Goal: Transaction & Acquisition: Download file/media

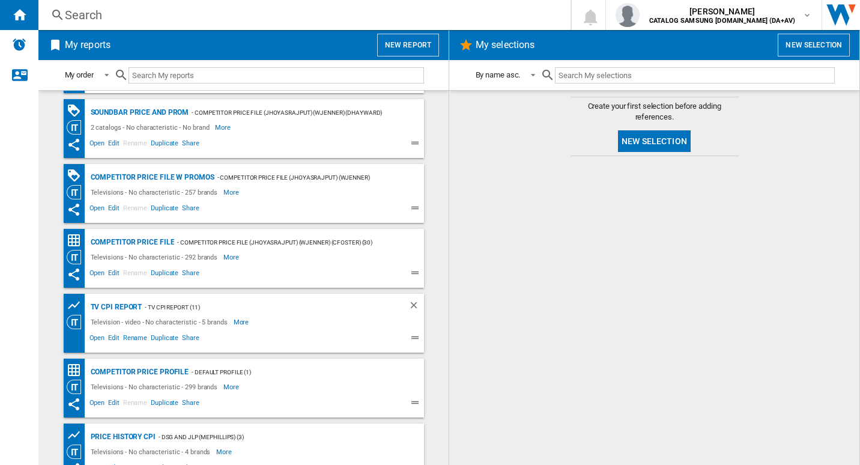
scroll to position [34, 0]
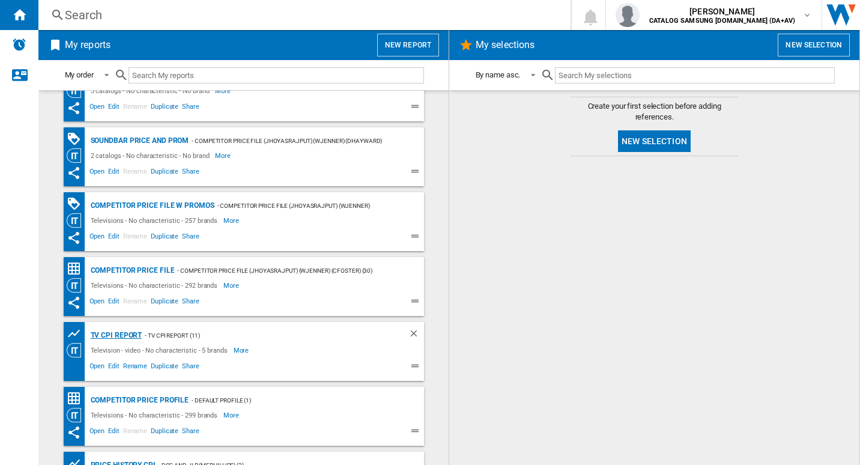
click at [112, 333] on div "TV CPI Report" at bounding box center [115, 335] width 55 height 15
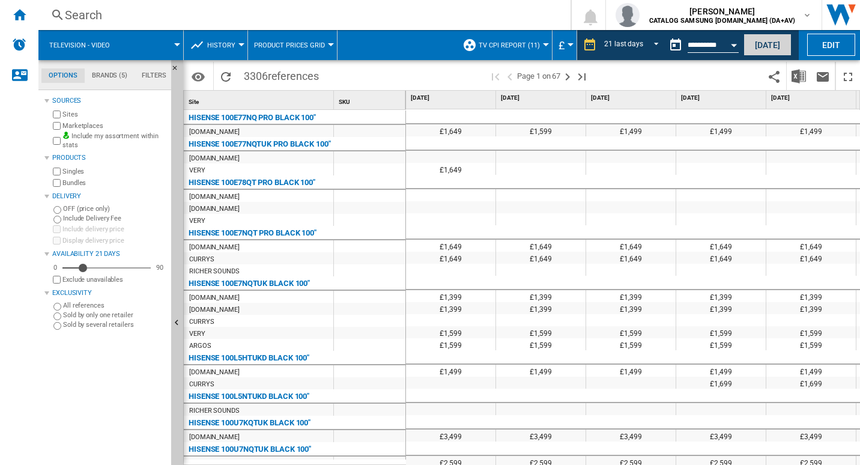
click at [763, 44] on button "Today" at bounding box center [767, 45] width 48 height 22
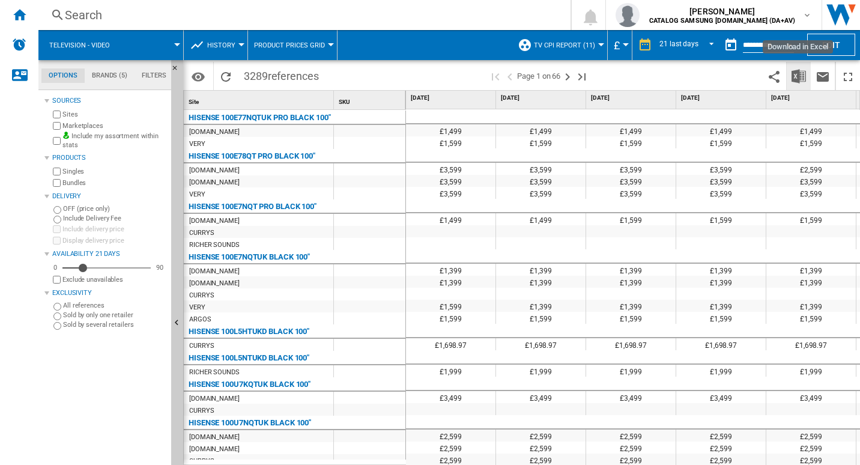
click at [796, 82] on img "Download in Excel" at bounding box center [798, 76] width 14 height 14
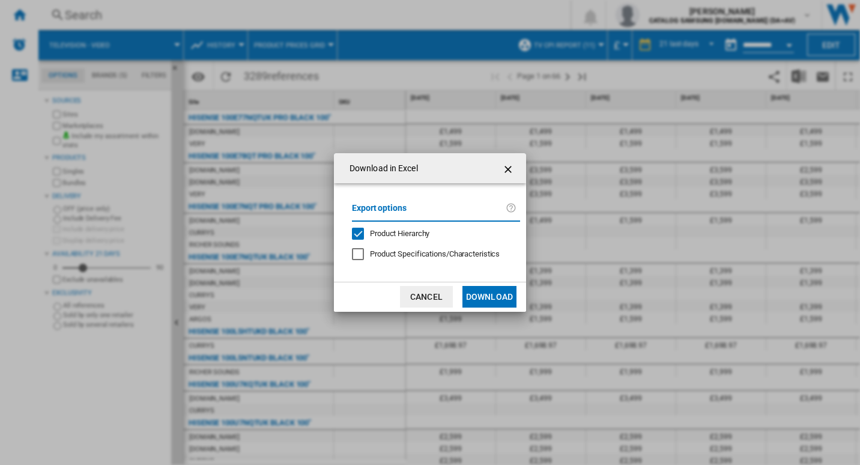
click at [494, 297] on button "Download" at bounding box center [489, 297] width 54 height 22
